Goal: Navigation & Orientation: Go to known website

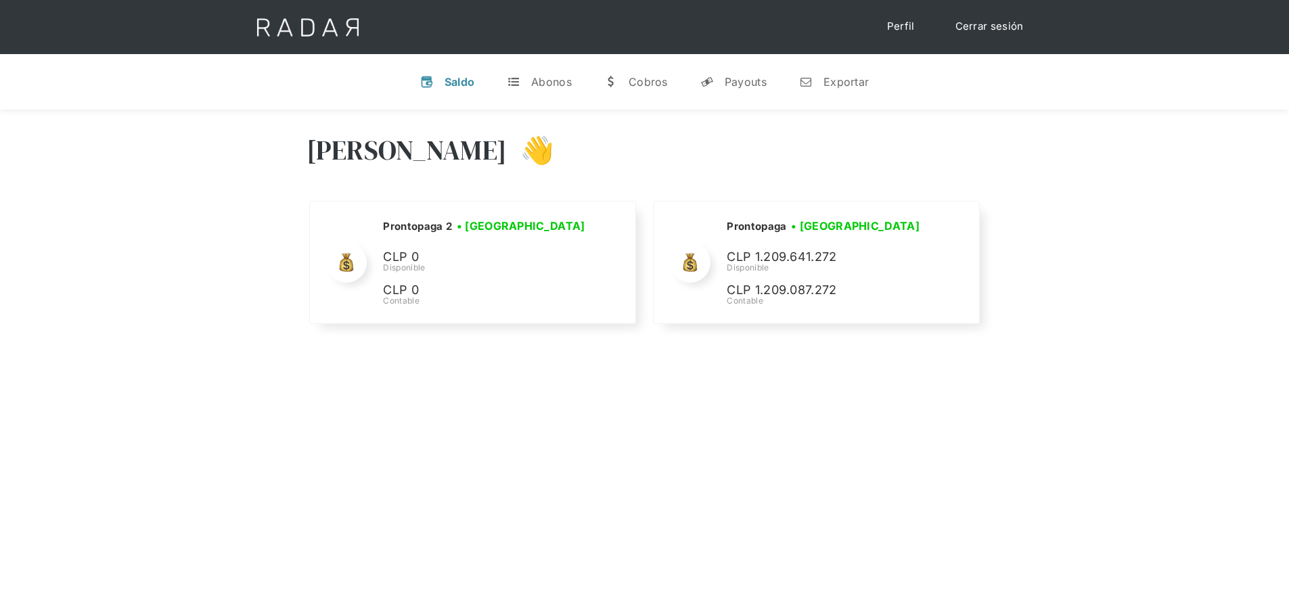
click at [885, 396] on div "[PERSON_NAME] 👋 Cargando tus cuentas... Nombre de la empresa • [GEOGRAPHIC_DATA…" at bounding box center [644, 418] width 1289 height 616
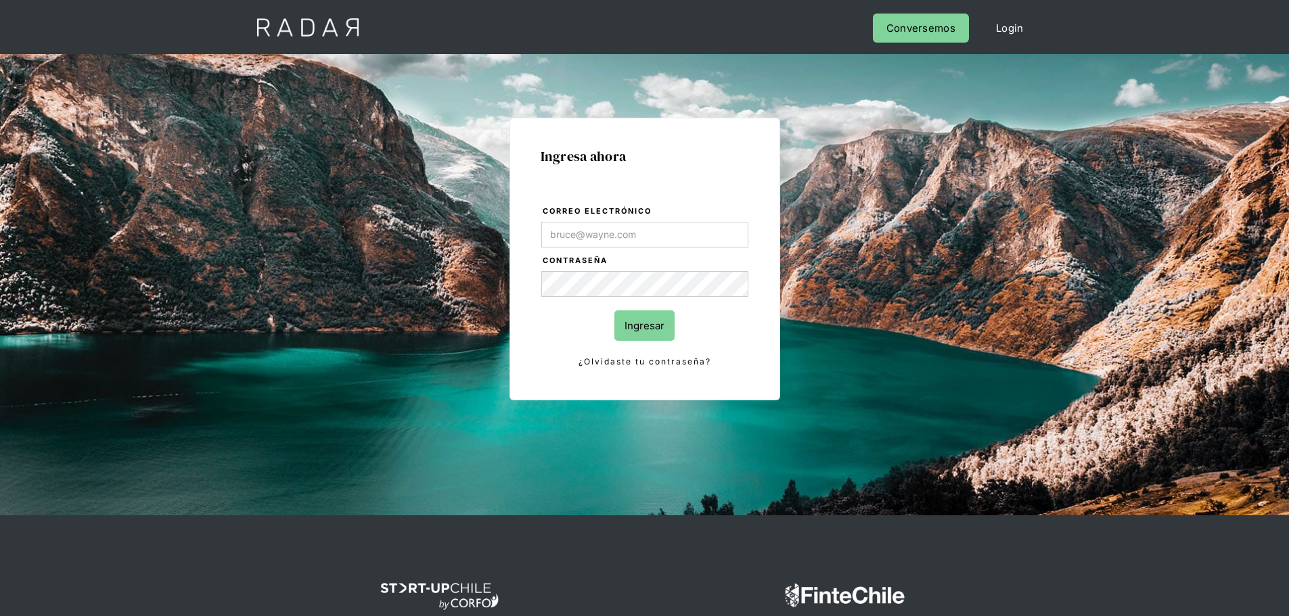
type input "[PERSON_NAME][EMAIL_ADDRESS][PERSON_NAME][DOMAIN_NAME]"
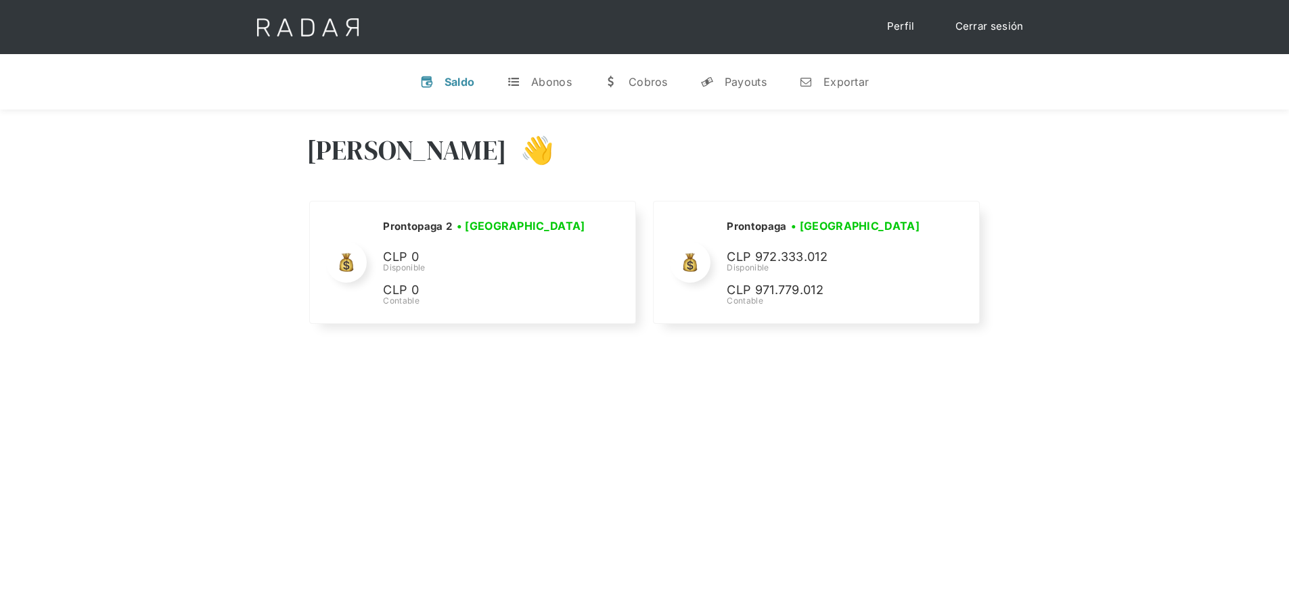
click at [547, 422] on div "Hola José 👋 Cargando tus cuentas... Nombre de la empresa • Conectada • Desconec…" at bounding box center [644, 418] width 1289 height 616
drag, startPoint x: 417, startPoint y: 379, endPoint x: 406, endPoint y: 373, distance: 12.4
click at [415, 380] on div "Hola José 👋 Cargando tus cuentas... Nombre de la empresa • Conectada • Desconec…" at bounding box center [644, 418] width 1289 height 616
